Goal: Transaction & Acquisition: Obtain resource

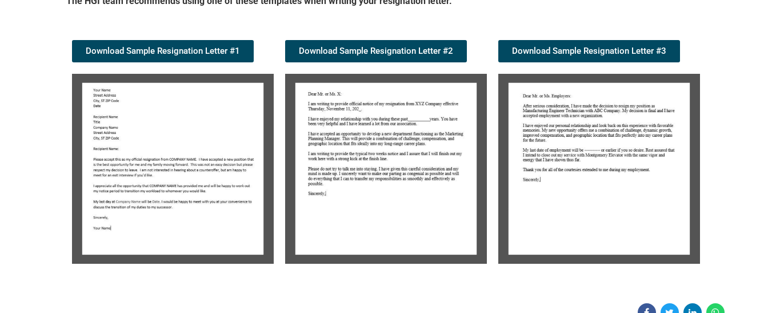
scroll to position [229, 0]
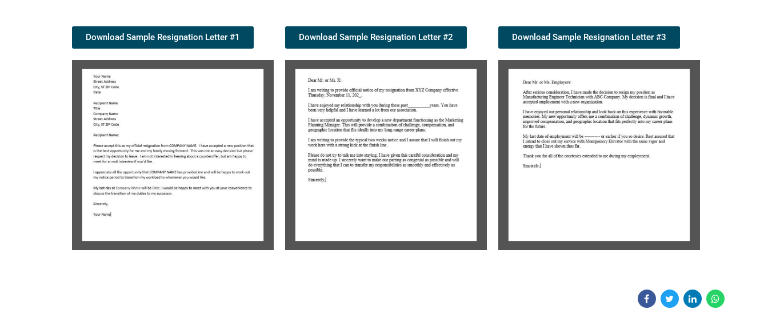
click at [183, 116] on img at bounding box center [173, 155] width 202 height 190
click at [148, 152] on img at bounding box center [173, 155] width 202 height 190
click at [148, 153] on img at bounding box center [173, 155] width 202 height 190
click at [129, 105] on img at bounding box center [173, 155] width 202 height 190
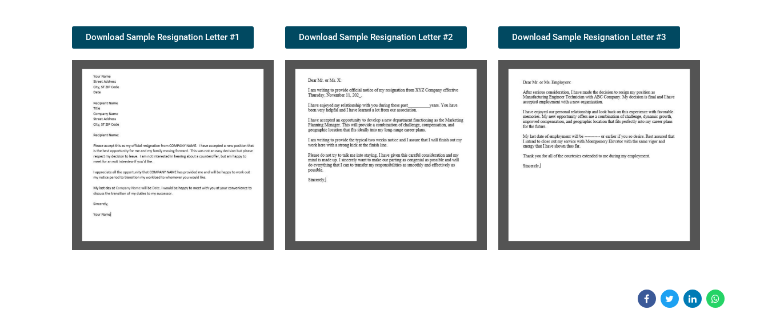
click at [129, 101] on img at bounding box center [173, 155] width 202 height 190
click at [209, 35] on span "Download Sample Resignation Letter #1" at bounding box center [163, 37] width 154 height 9
click at [582, 34] on span "Download Sample Resignation Letter #3" at bounding box center [589, 37] width 154 height 9
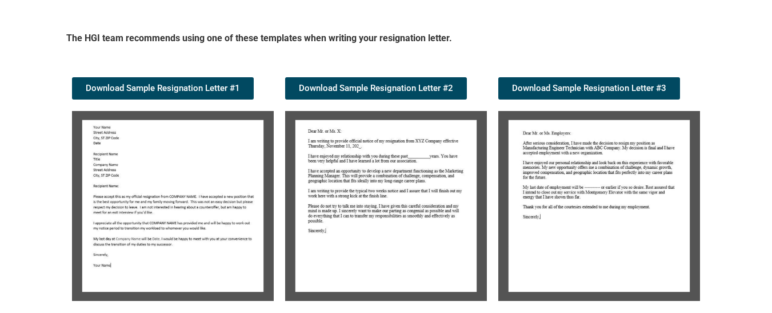
scroll to position [1096, 0]
